Goal: Information Seeking & Learning: Learn about a topic

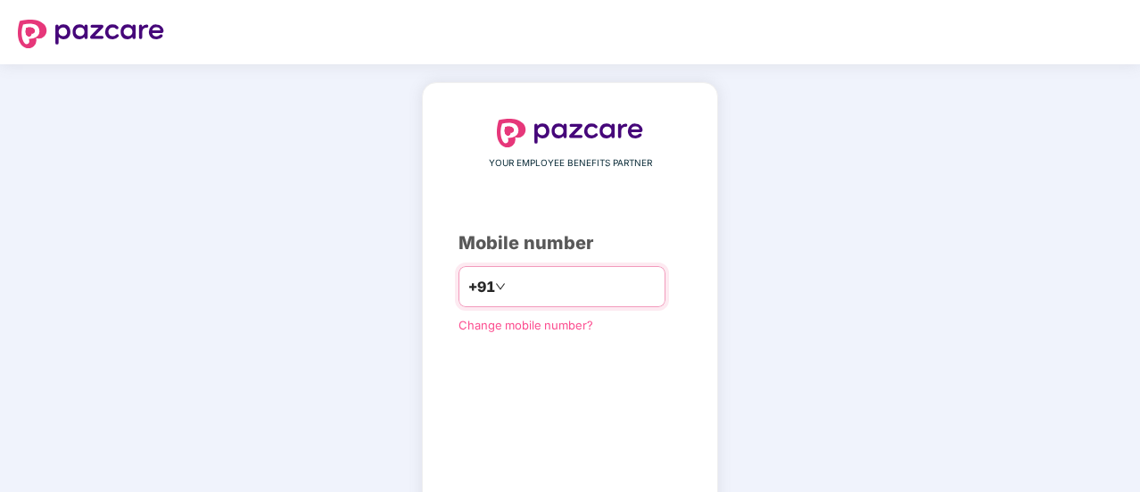
click at [582, 287] on input "number" at bounding box center [583, 286] width 146 height 29
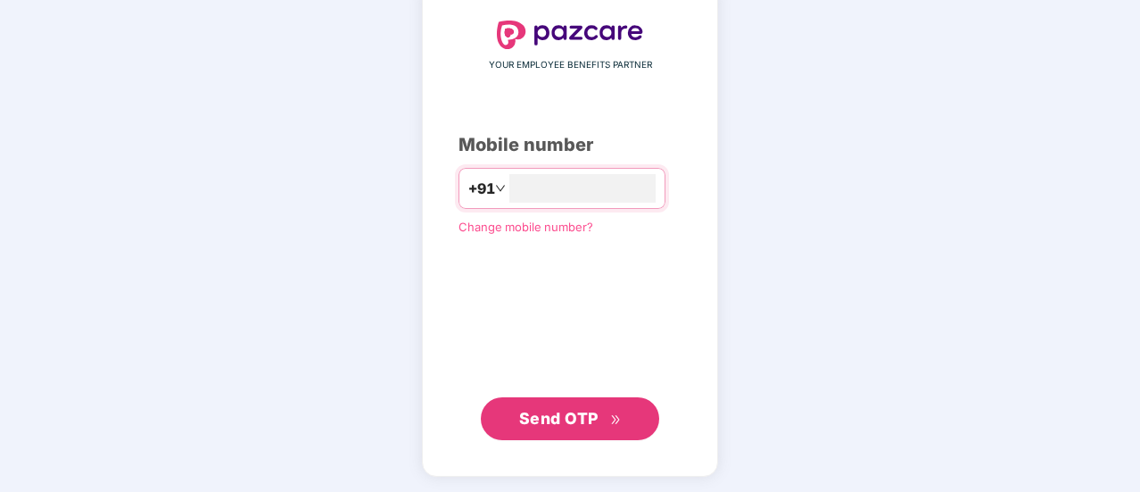
type input "**********"
click at [594, 401] on button "Send OTP" at bounding box center [570, 418] width 178 height 43
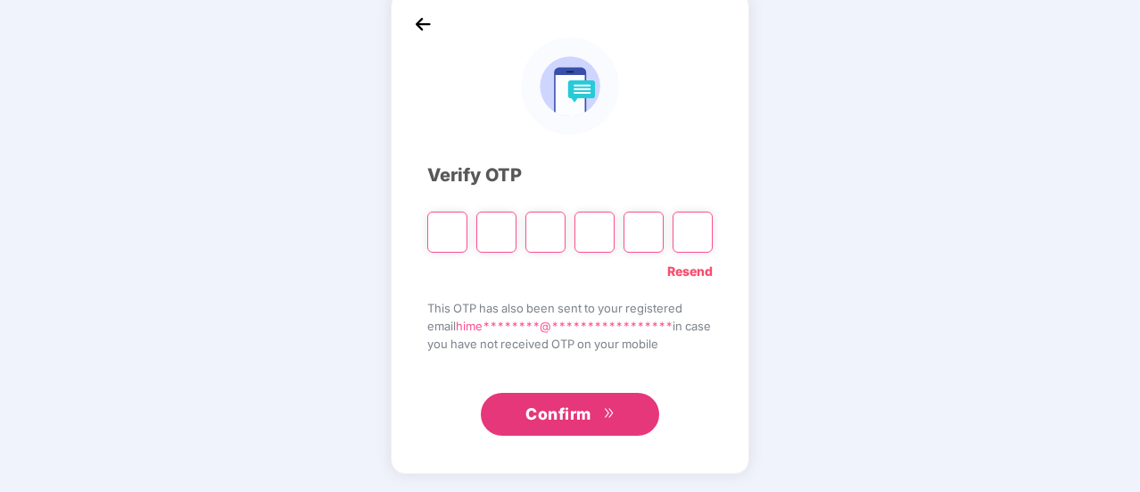
scroll to position [89, 0]
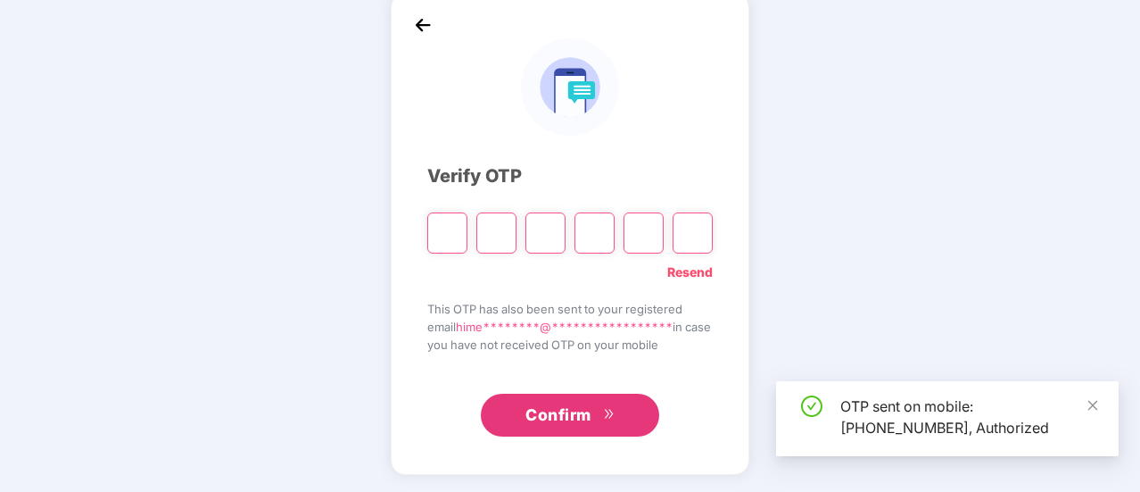
type input "*"
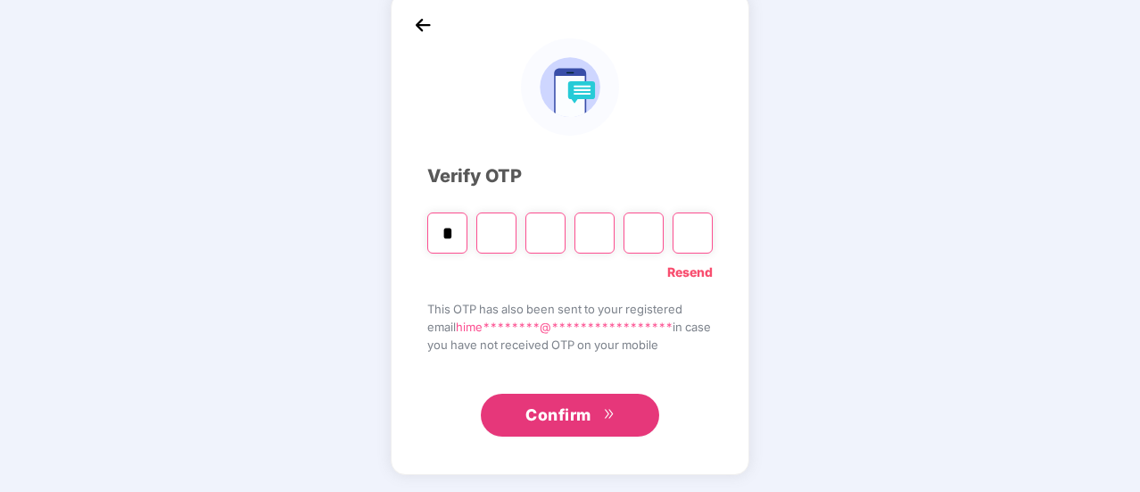
type input "*"
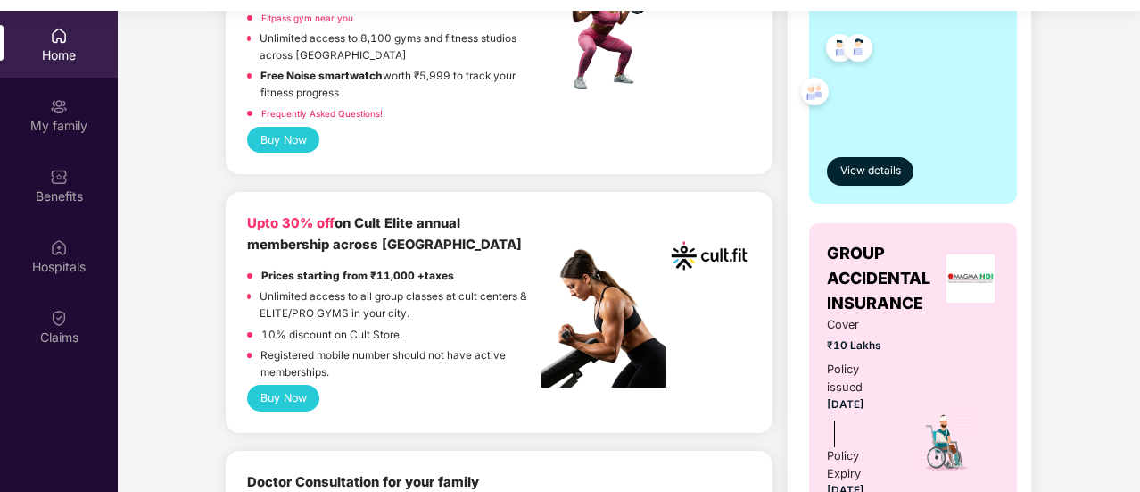
scroll to position [580, 0]
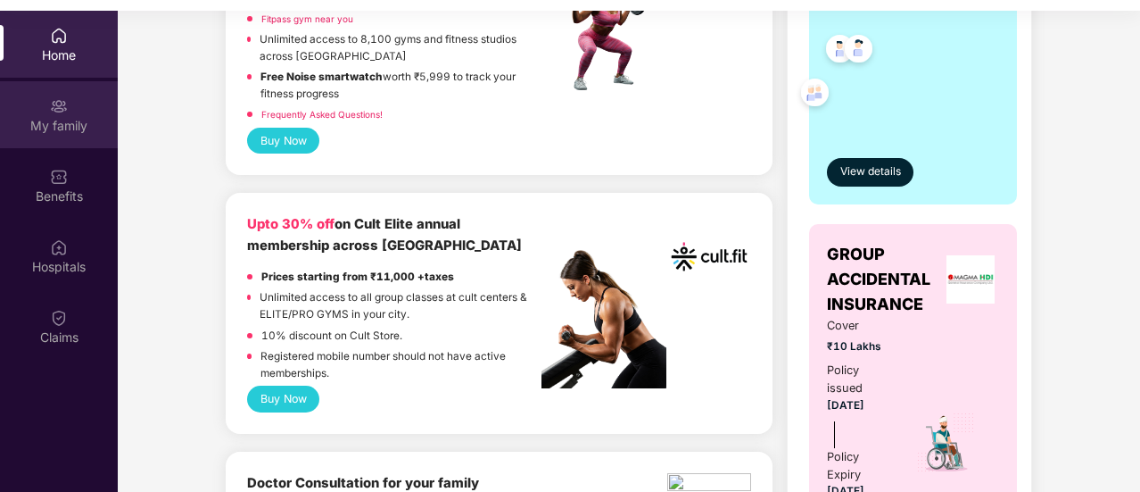
click at [61, 135] on div "My family" at bounding box center [59, 114] width 118 height 67
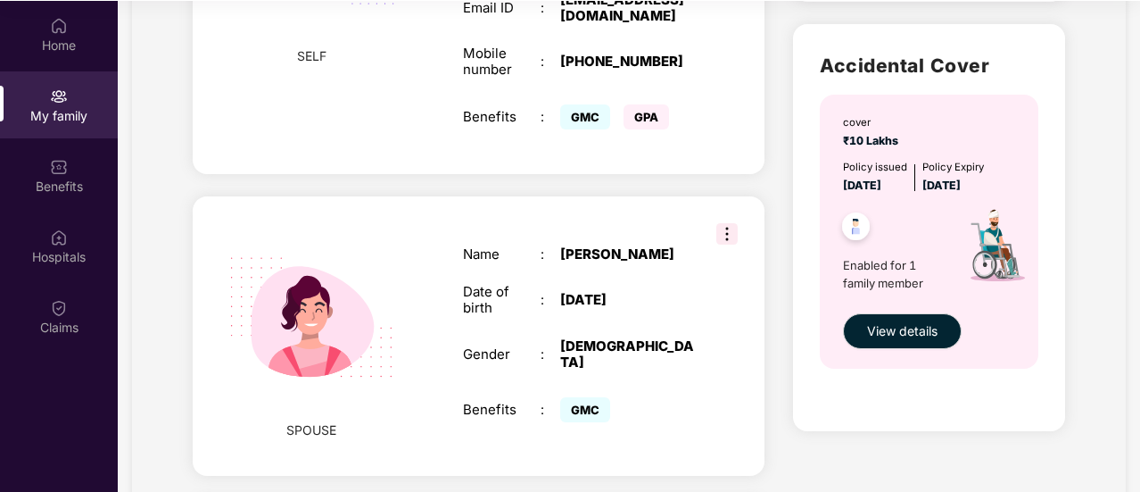
scroll to position [626, 0]
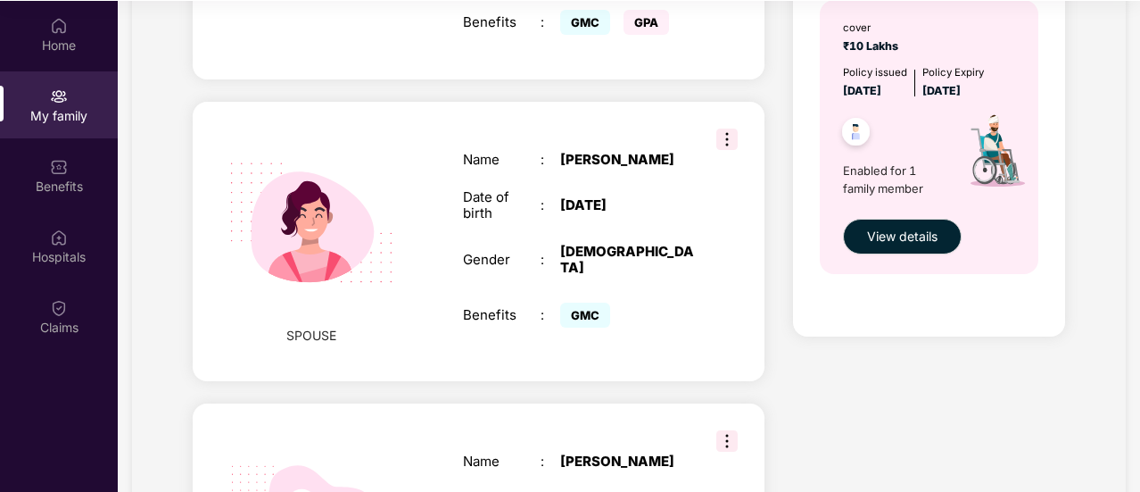
click at [735, 128] on img at bounding box center [727, 138] width 21 height 21
click at [437, 288] on div "SPOUSE Name : [PERSON_NAME] Date of birth : [DEMOGRAPHIC_DATA] Gender : [DEMOGR…" at bounding box center [479, 241] width 572 height 279
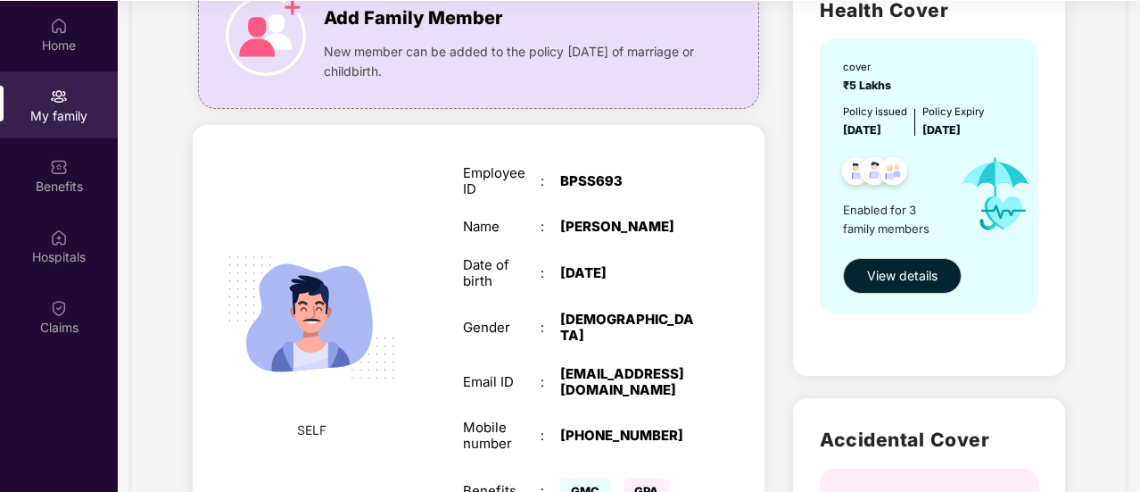
scroll to position [0, 0]
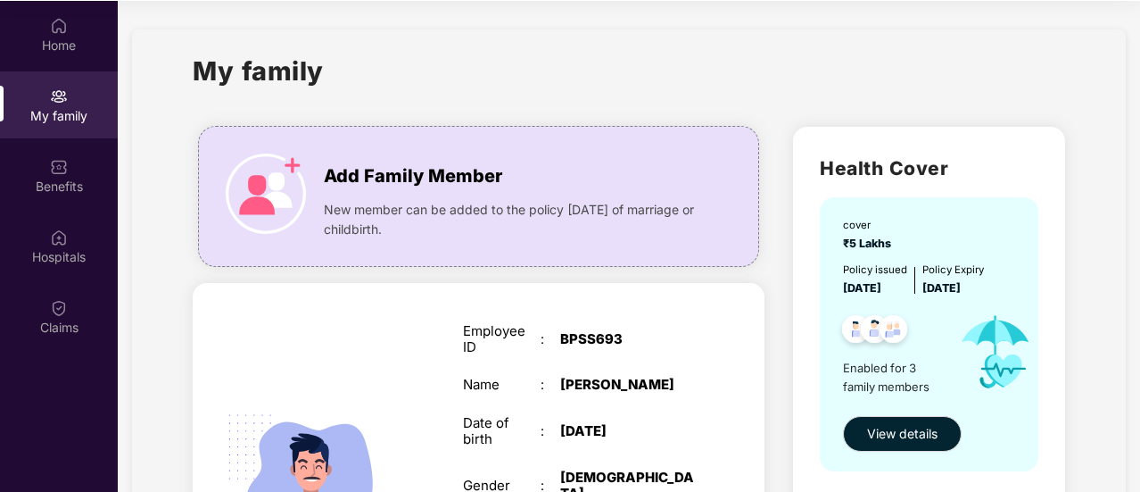
click at [63, 119] on div "My family" at bounding box center [59, 116] width 118 height 18
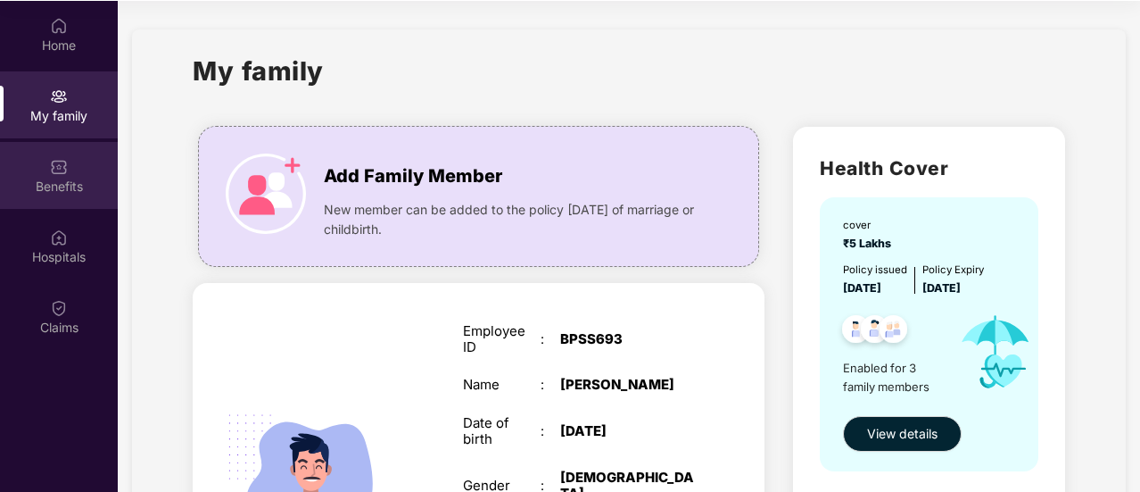
click at [95, 195] on div "Benefits" at bounding box center [59, 175] width 118 height 67
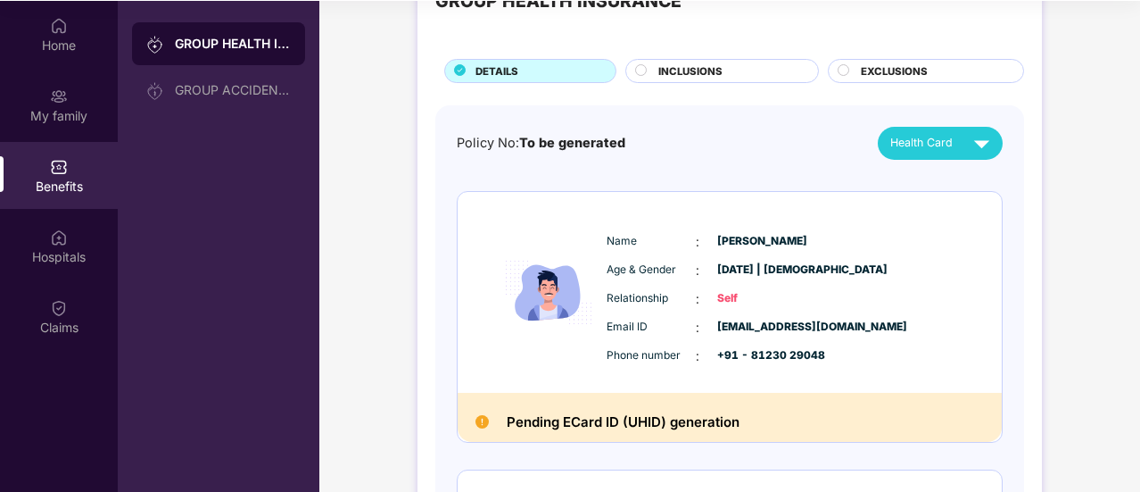
scroll to position [70, 0]
click at [739, 71] on div "INCLUSIONS" at bounding box center [730, 73] width 160 height 19
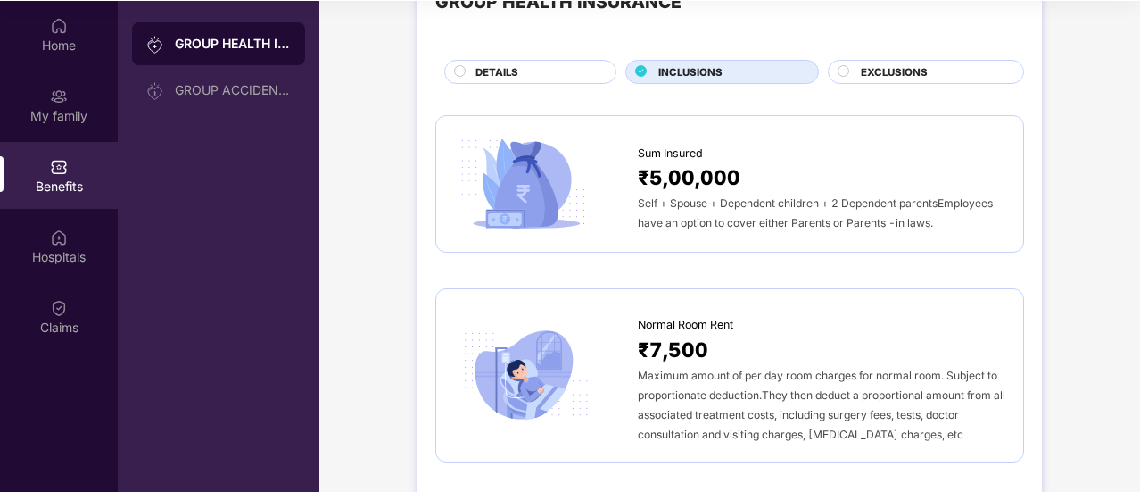
click at [578, 70] on div "DETAILS" at bounding box center [537, 73] width 140 height 19
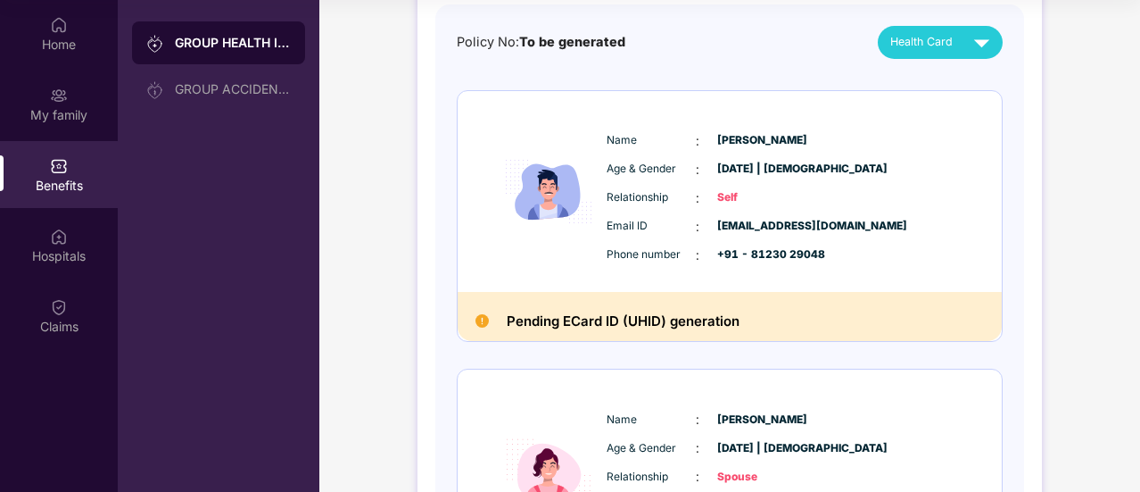
scroll to position [82, 0]
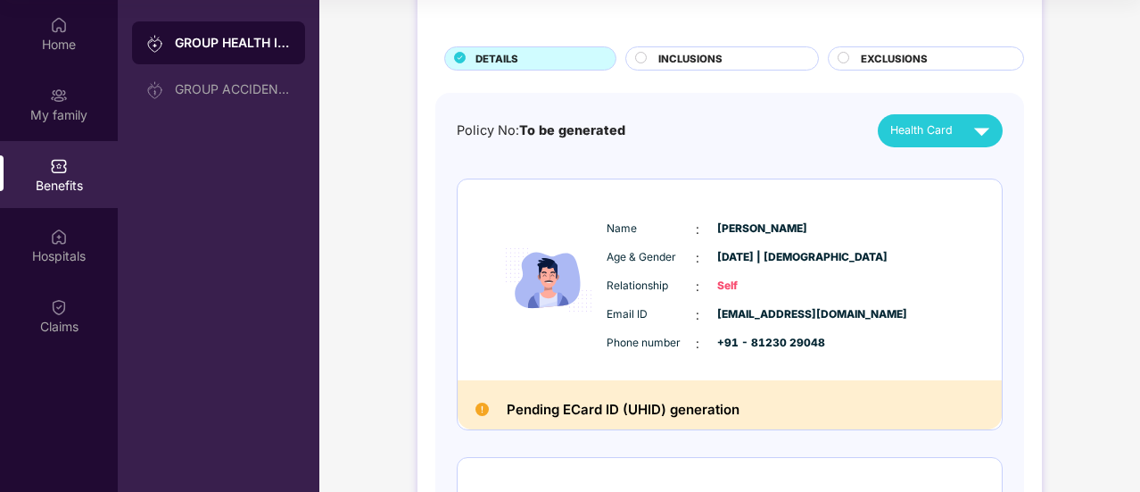
click at [841, 58] on circle at bounding box center [844, 57] width 11 height 11
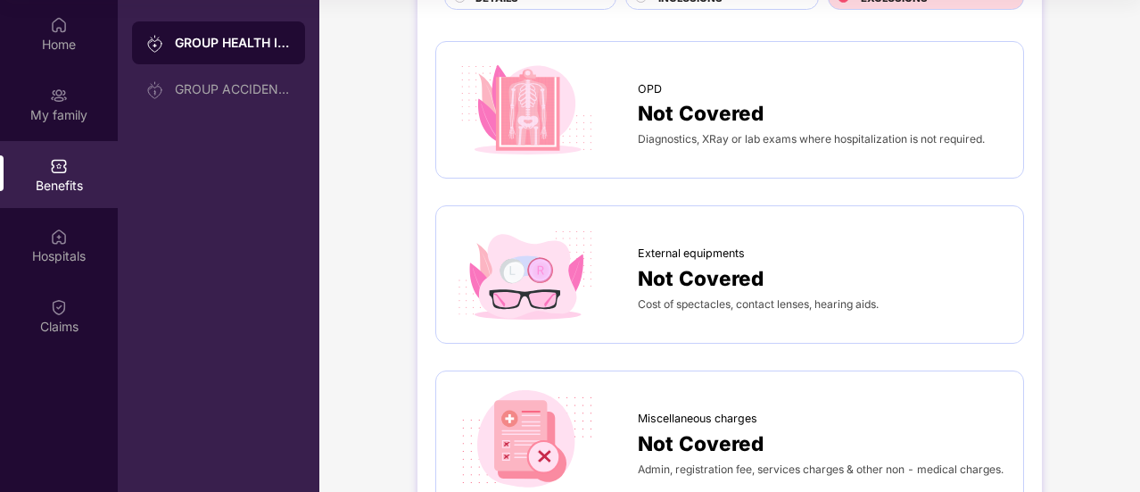
scroll to position [0, 0]
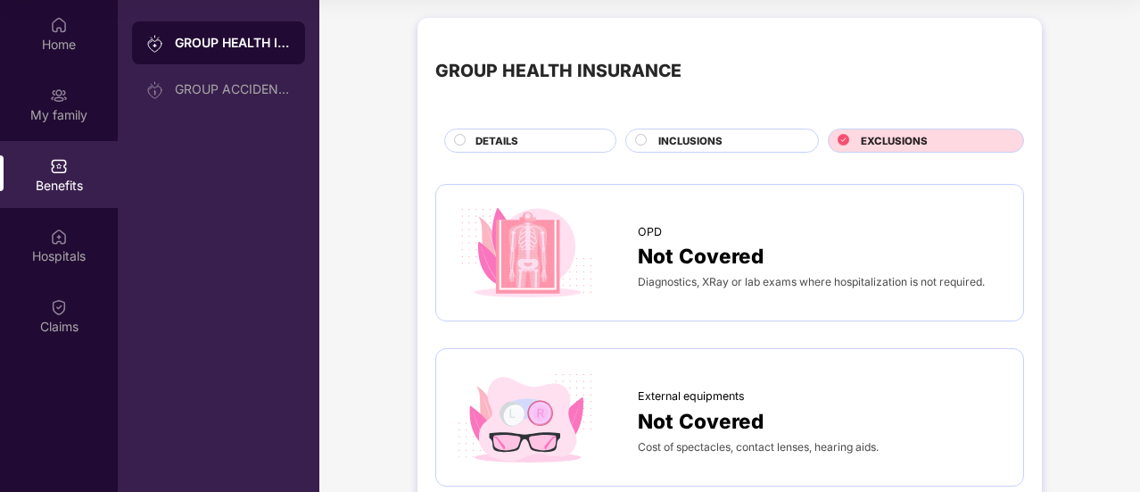
click at [766, 133] on div "INCLUSIONS" at bounding box center [730, 142] width 160 height 19
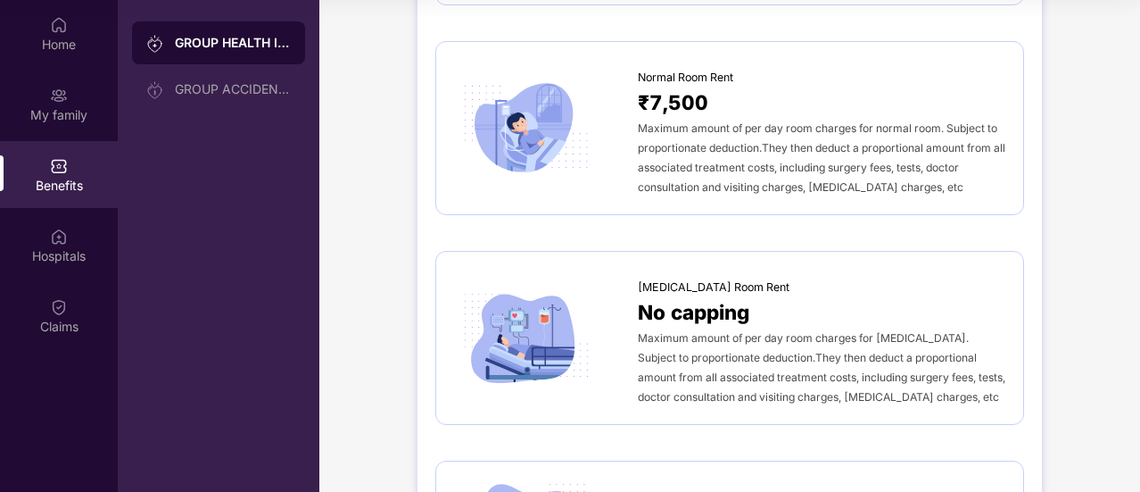
scroll to position [317, 0]
drag, startPoint x: 803, startPoint y: 265, endPoint x: 766, endPoint y: 236, distance: 47.1
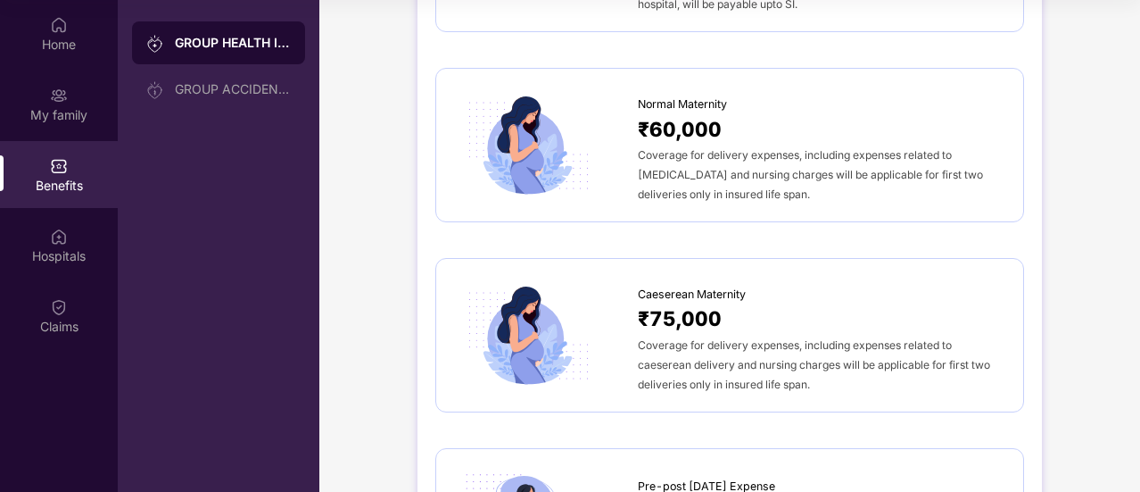
scroll to position [2037, 0]
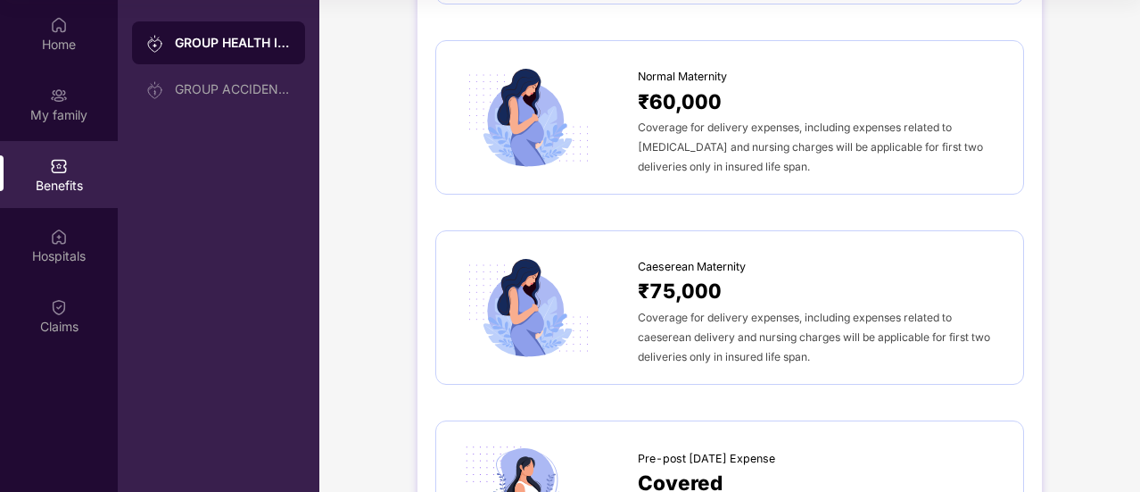
click at [798, 328] on span "Coverage for delivery expenses, including expenses related to caeserean deliver…" at bounding box center [814, 337] width 352 height 53
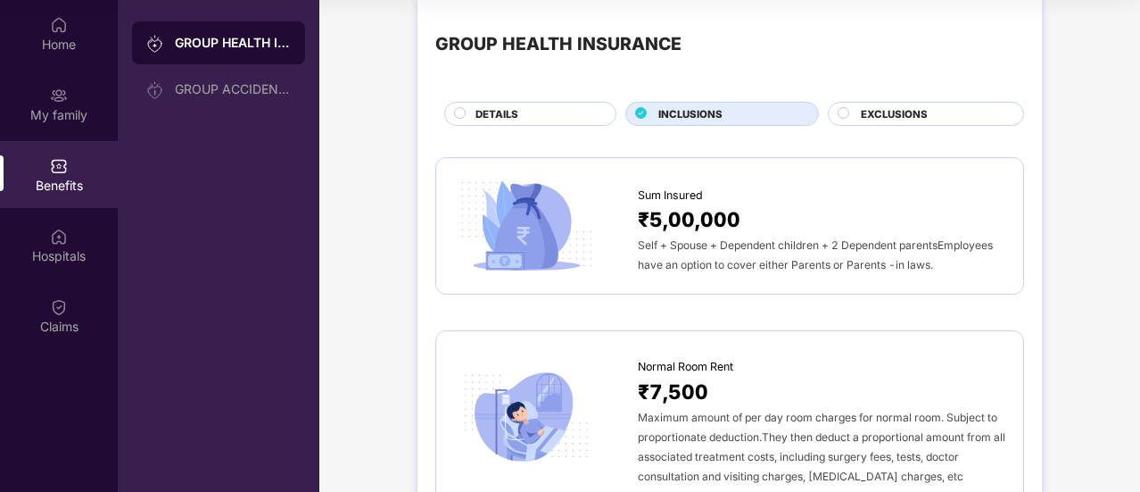
scroll to position [0, 0]
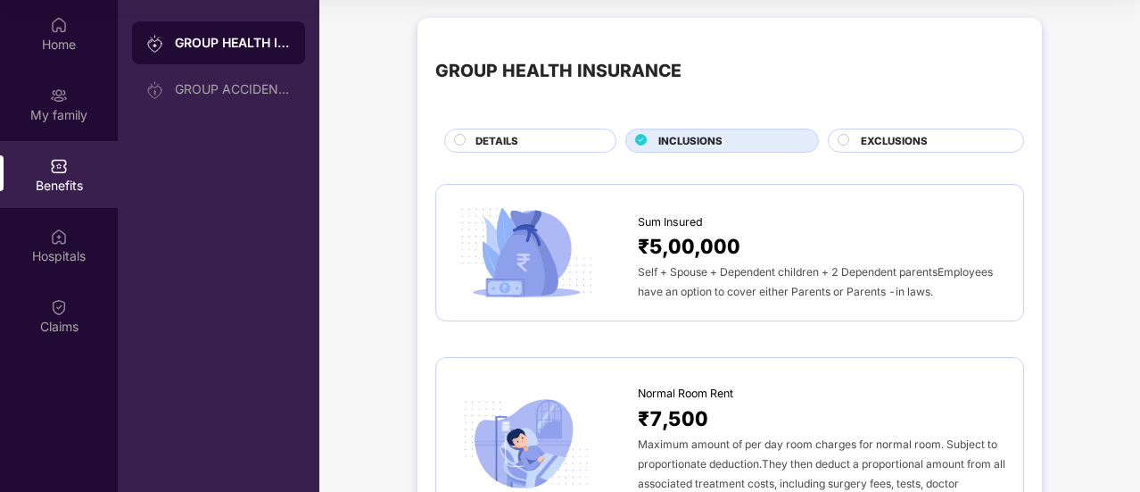
click at [565, 151] on div "DETAILS" at bounding box center [537, 142] width 140 height 19
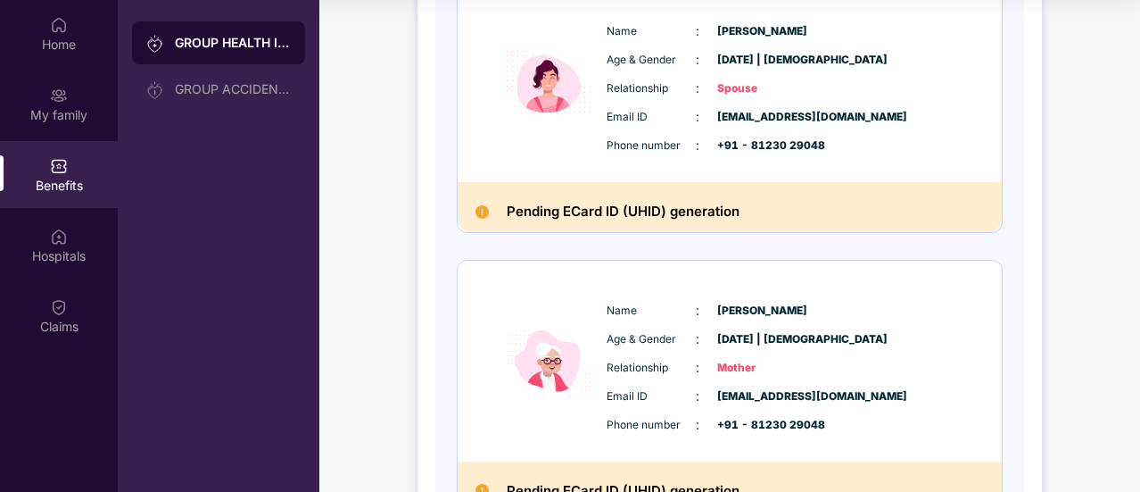
scroll to position [559, 0]
